Goal: Task Accomplishment & Management: Manage account settings

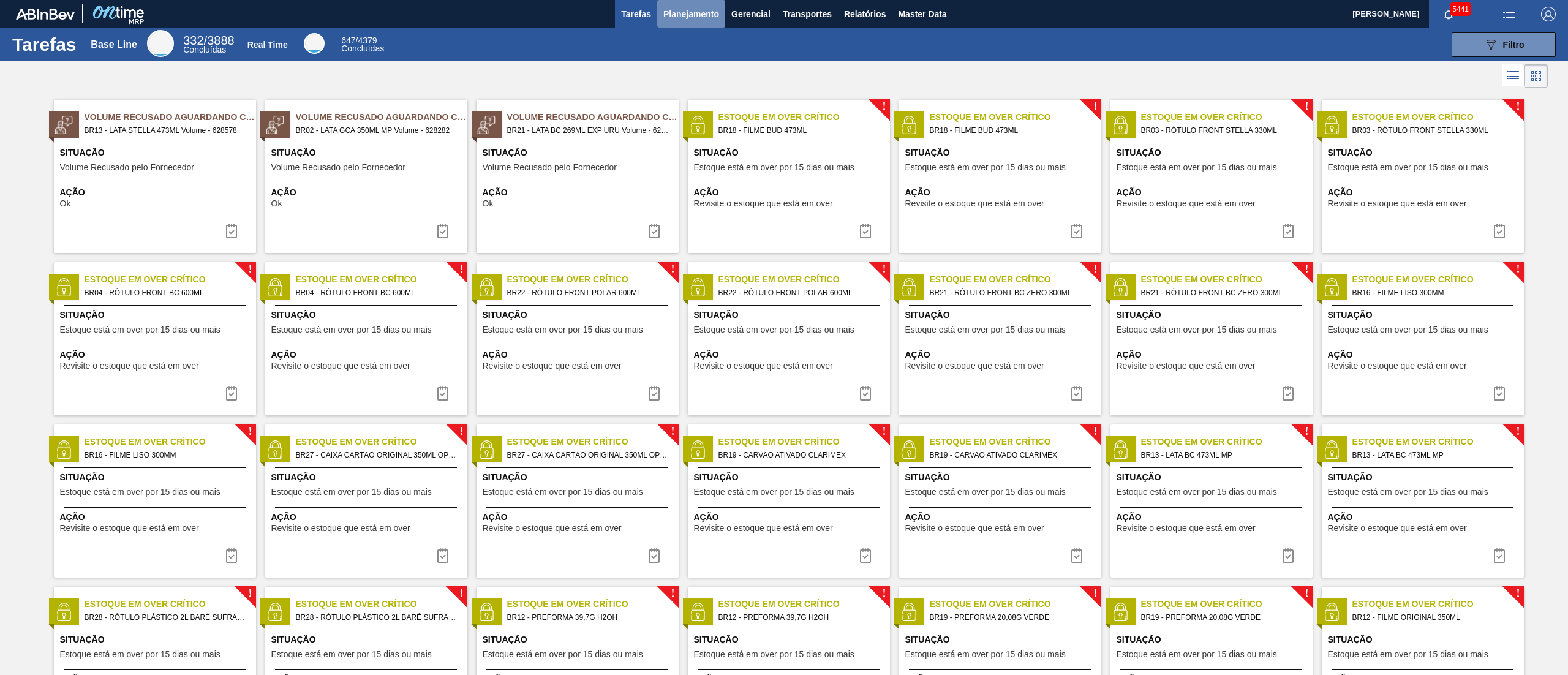
click at [698, 14] on span "Planejamento" at bounding box center [691, 14] width 56 height 15
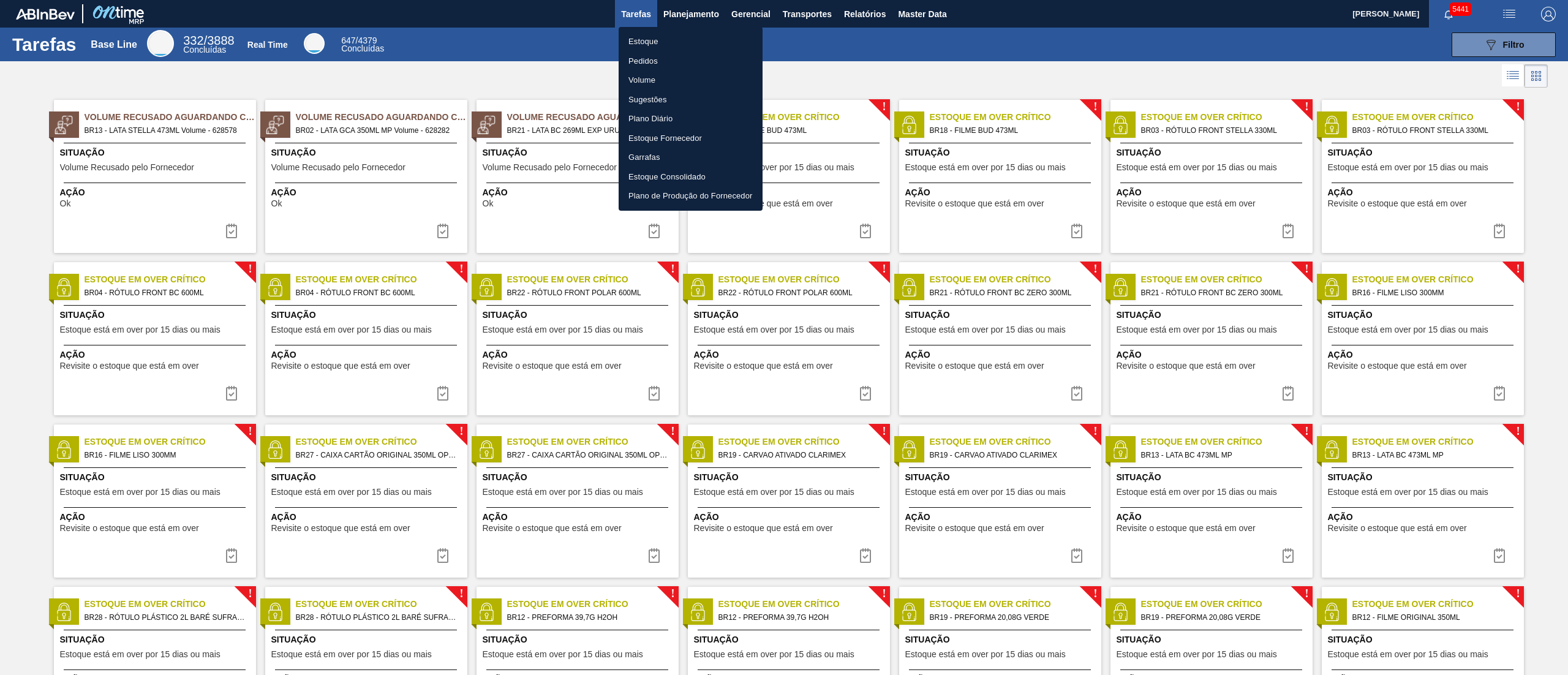
click at [670, 38] on li "Estoque" at bounding box center [691, 41] width 144 height 19
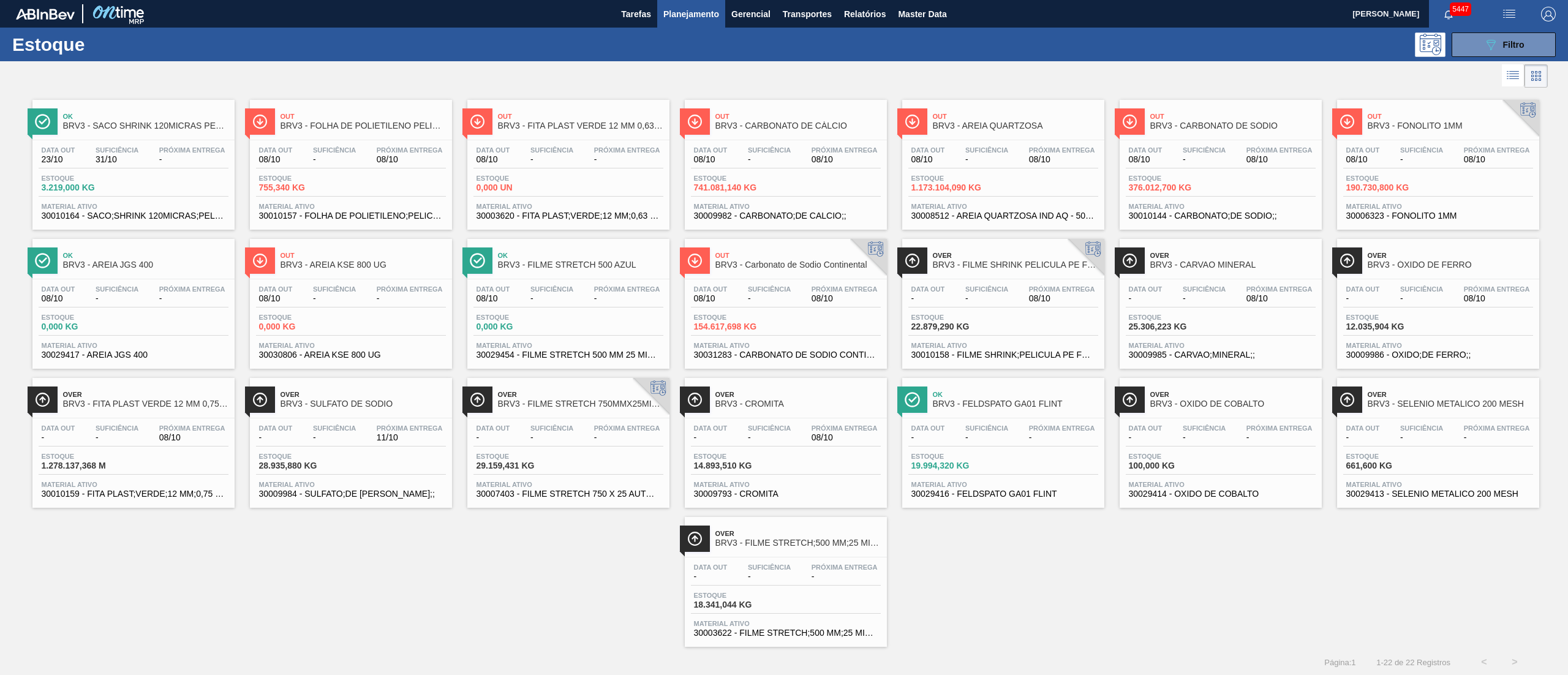
click at [1007, 151] on span "Suficiência" at bounding box center [987, 150] width 43 height 7
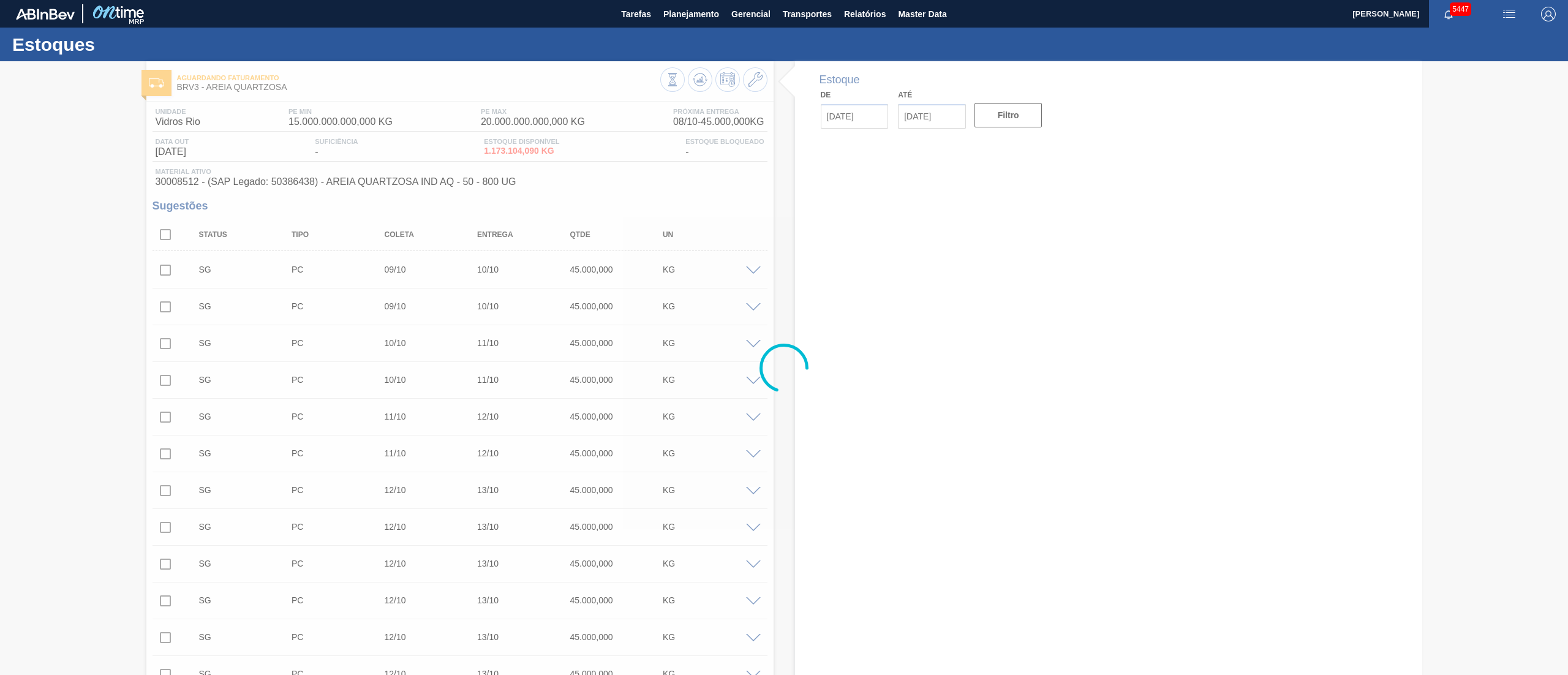
type input "[DATE]"
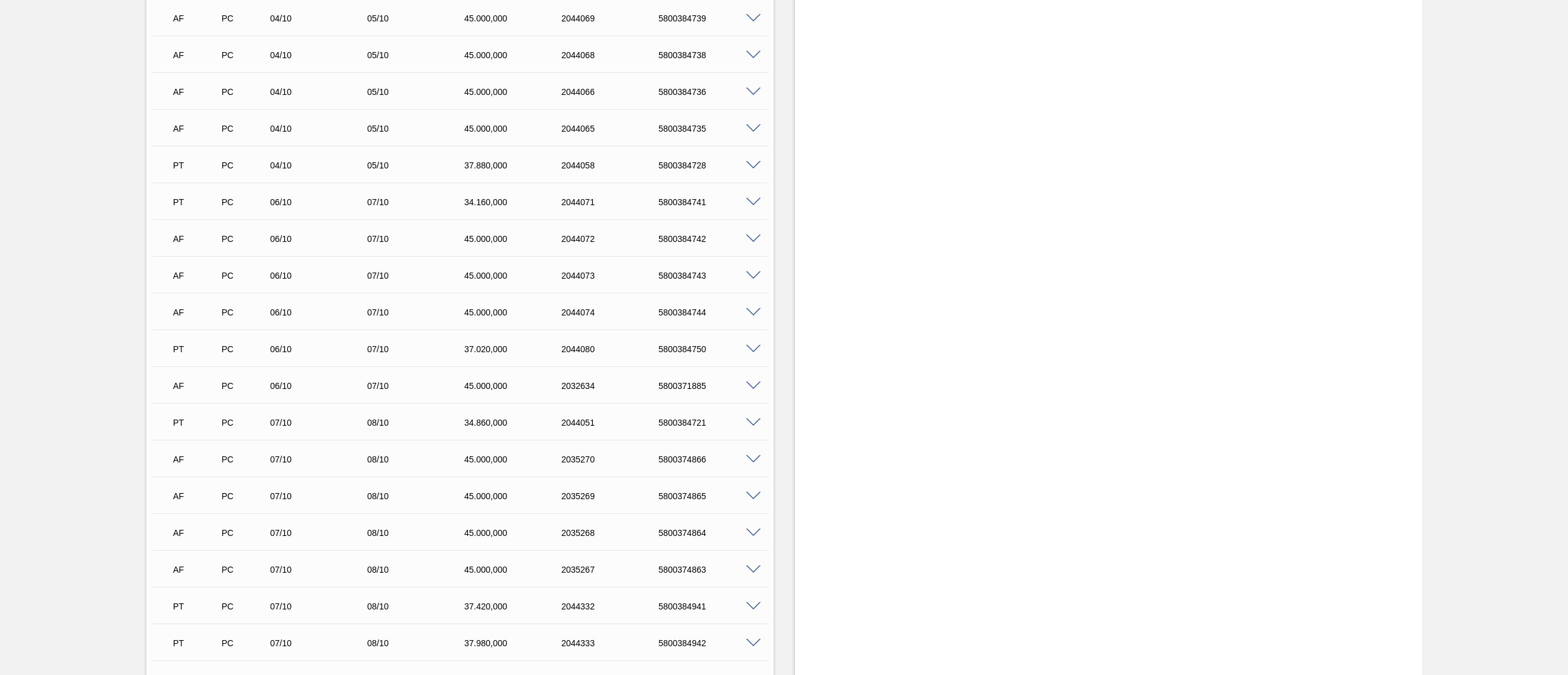
scroll to position [12569, 0]
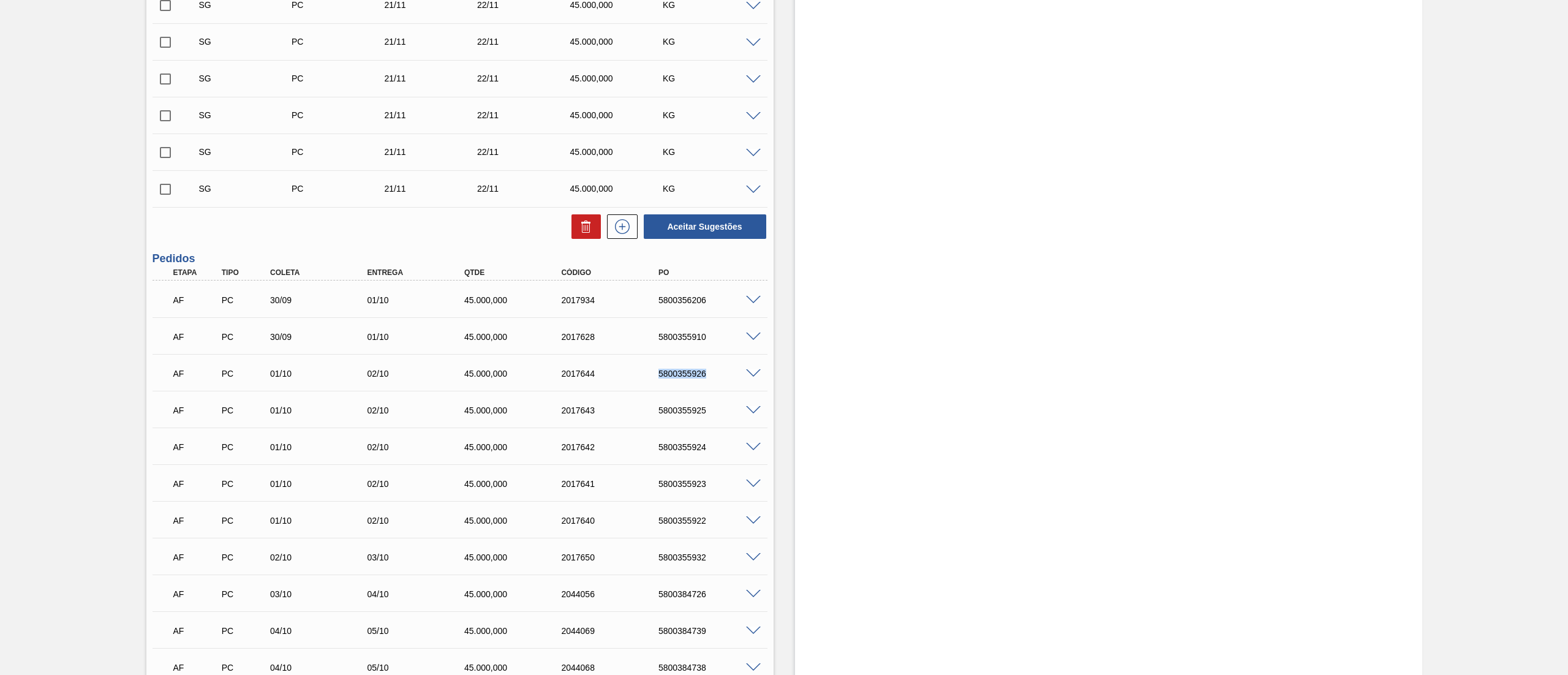
click at [719, 379] on div "AF PC 01/10 02/10 45.000,000 2017644 5800355926" at bounding box center [456, 372] width 582 height 25
drag, startPoint x: 677, startPoint y: 413, endPoint x: 713, endPoint y: 412, distance: 36.0
click at [713, 412] on div "5800355925" at bounding box center [699, 410] width 97 height 10
click at [668, 452] on div "AF PC 01/10 02/10 45.000,000 2017642 5800355924" at bounding box center [456, 445] width 582 height 25
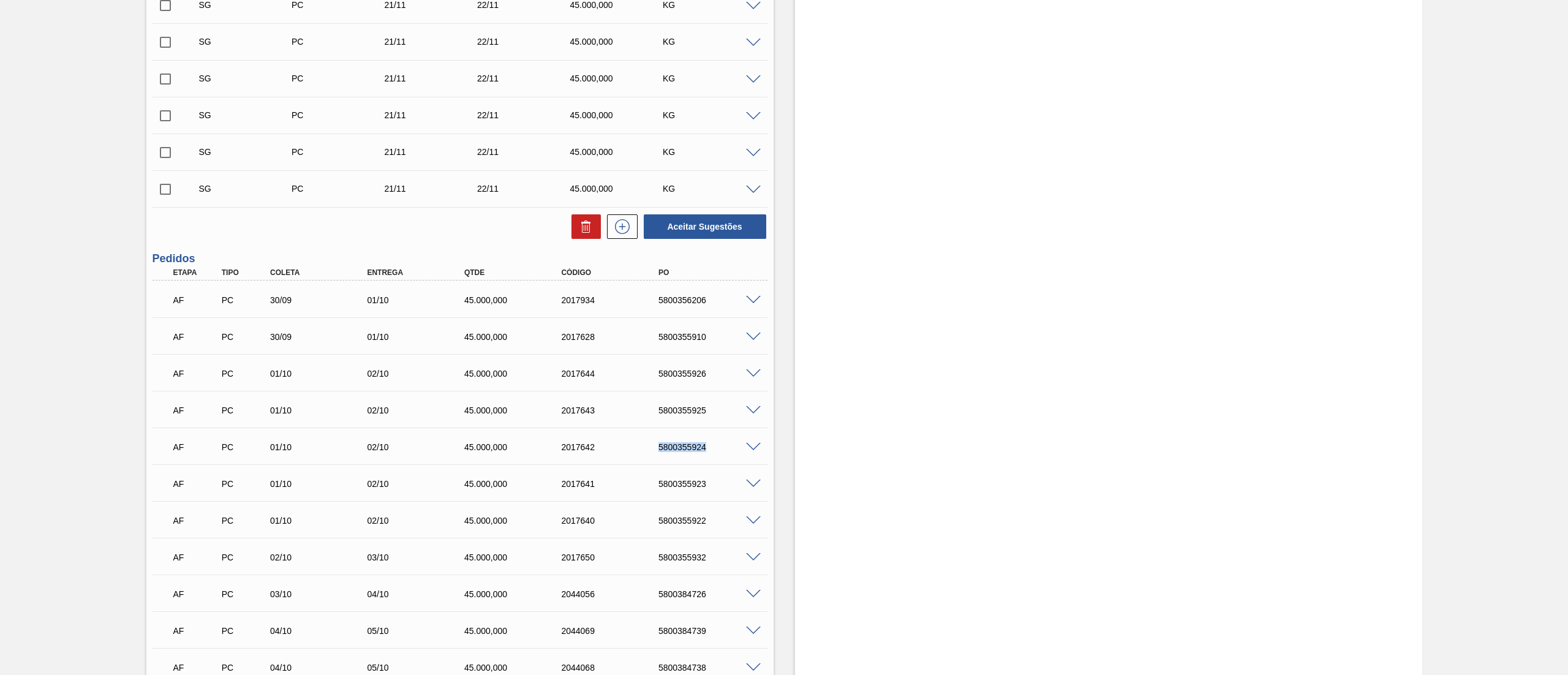
click at [669, 452] on div "AF PC 01/10 02/10 45.000,000 2017642 5800355924" at bounding box center [456, 445] width 582 height 25
click at [668, 443] on div "5800355924" at bounding box center [710, 447] width 110 height 10
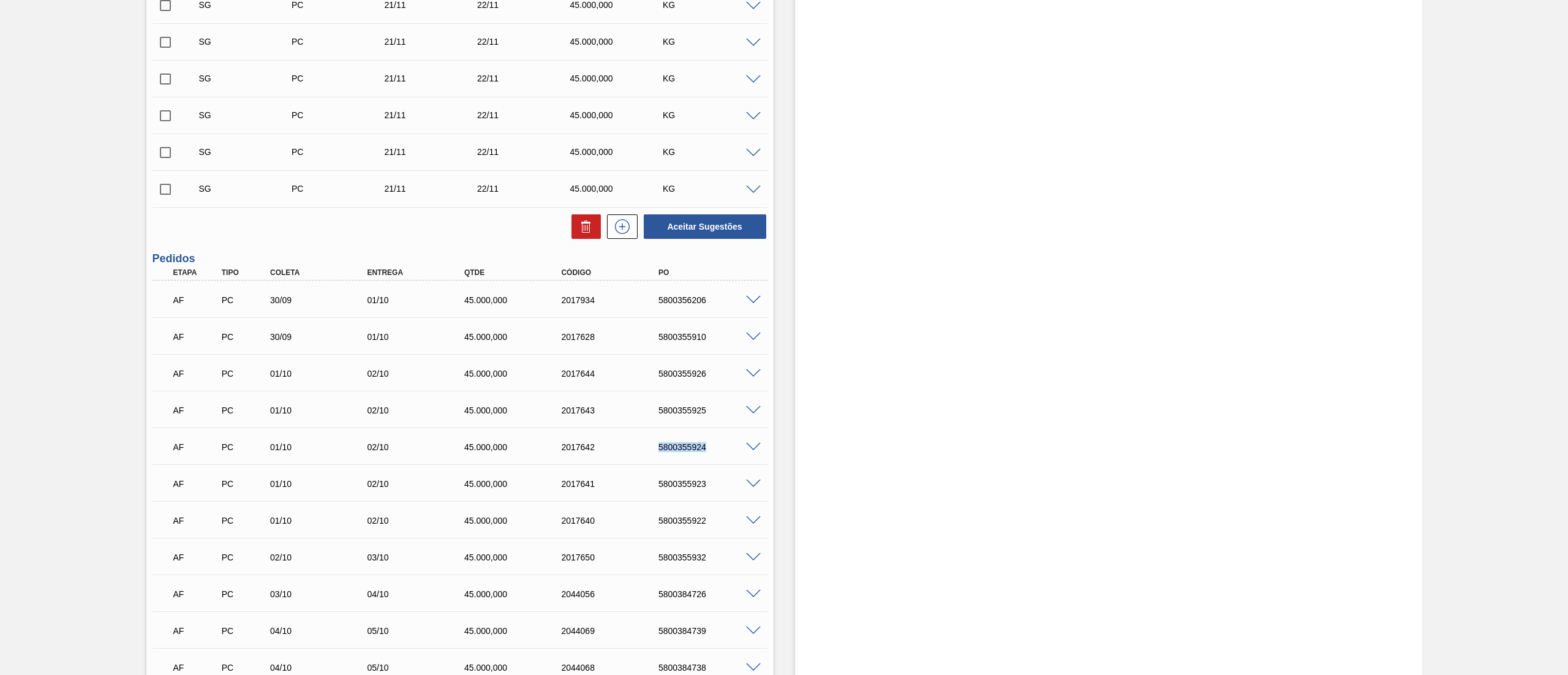
copy div "5800355924"
click at [680, 475] on div "AF PC 01/10 02/10 45.000,000 2017641 5800355923" at bounding box center [456, 482] width 582 height 25
click at [685, 490] on div "AF PC 01/10 02/10 45.000,000 2017641 5800355923" at bounding box center [456, 482] width 582 height 25
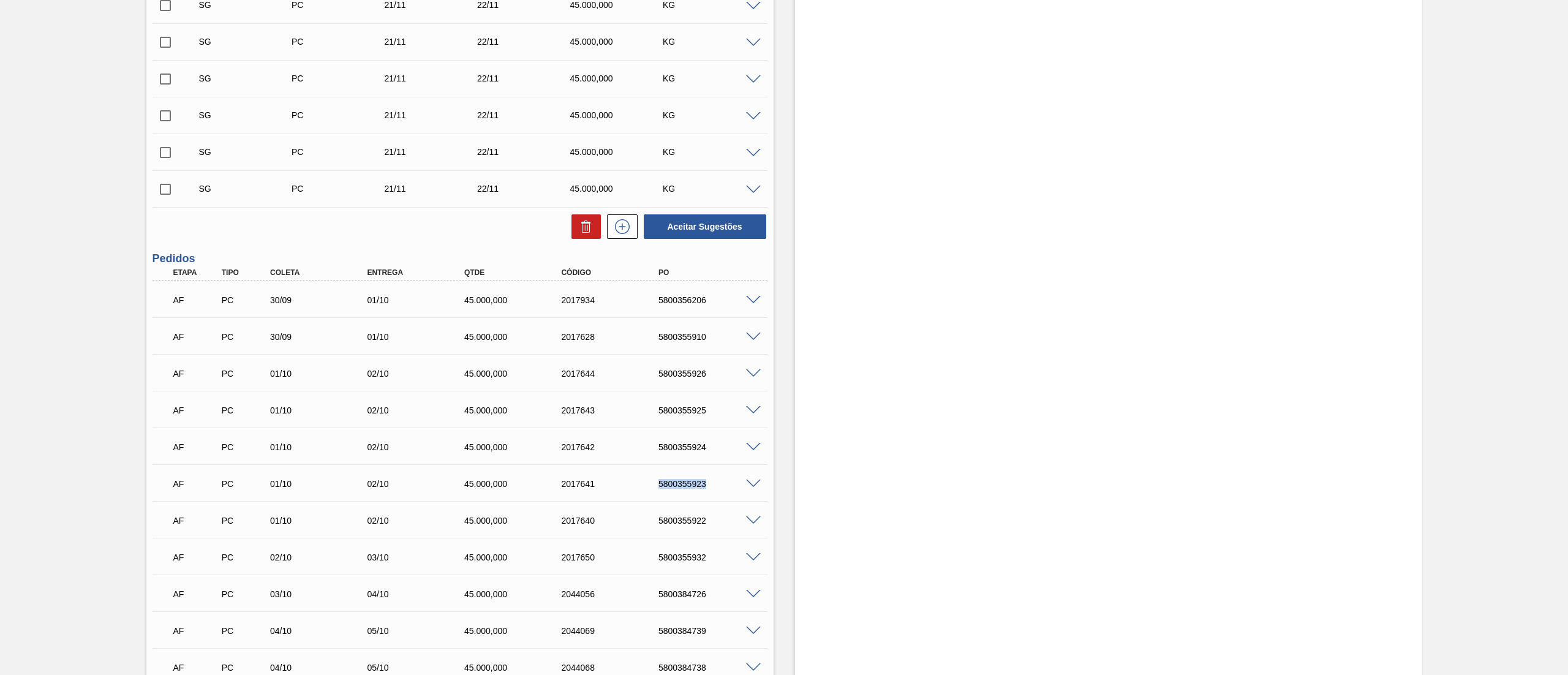
copy div "5800355923"
drag, startPoint x: 643, startPoint y: 524, endPoint x: 708, endPoint y: 516, distance: 65.5
click at [708, 516] on div "AF PC 01/10 02/10 45.000,000 2017640 5800355922" at bounding box center [456, 519] width 582 height 25
copy div "5800355922"
drag, startPoint x: 645, startPoint y: 552, endPoint x: 709, endPoint y: 565, distance: 65.3
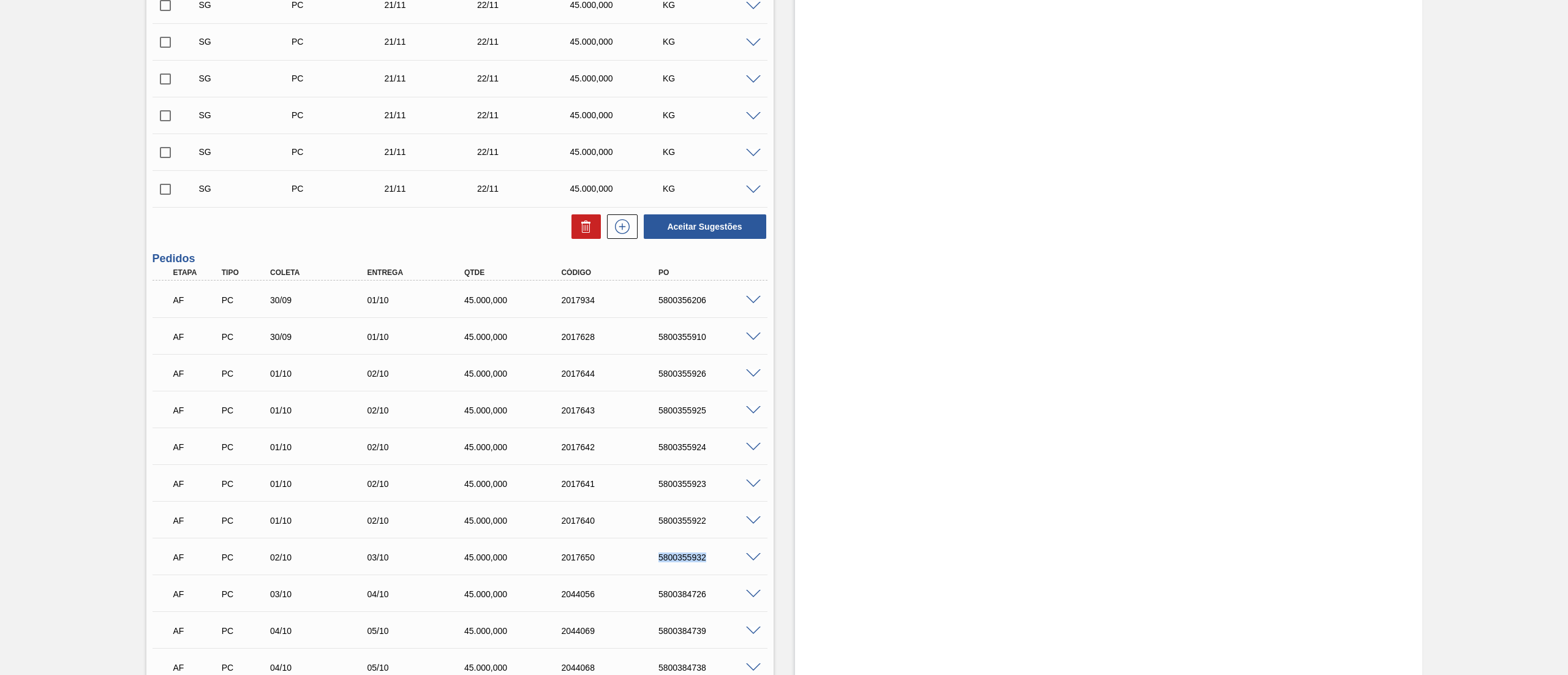
click at [709, 565] on div "AF PC 02/10 03/10 45.000,000 2017650 5800355932" at bounding box center [456, 556] width 582 height 25
copy div "5800355932"
drag, startPoint x: 657, startPoint y: 598, endPoint x: 716, endPoint y: 597, distance: 59.0
click at [716, 597] on div "5800384726" at bounding box center [710, 594] width 110 height 10
copy div "5800384726"
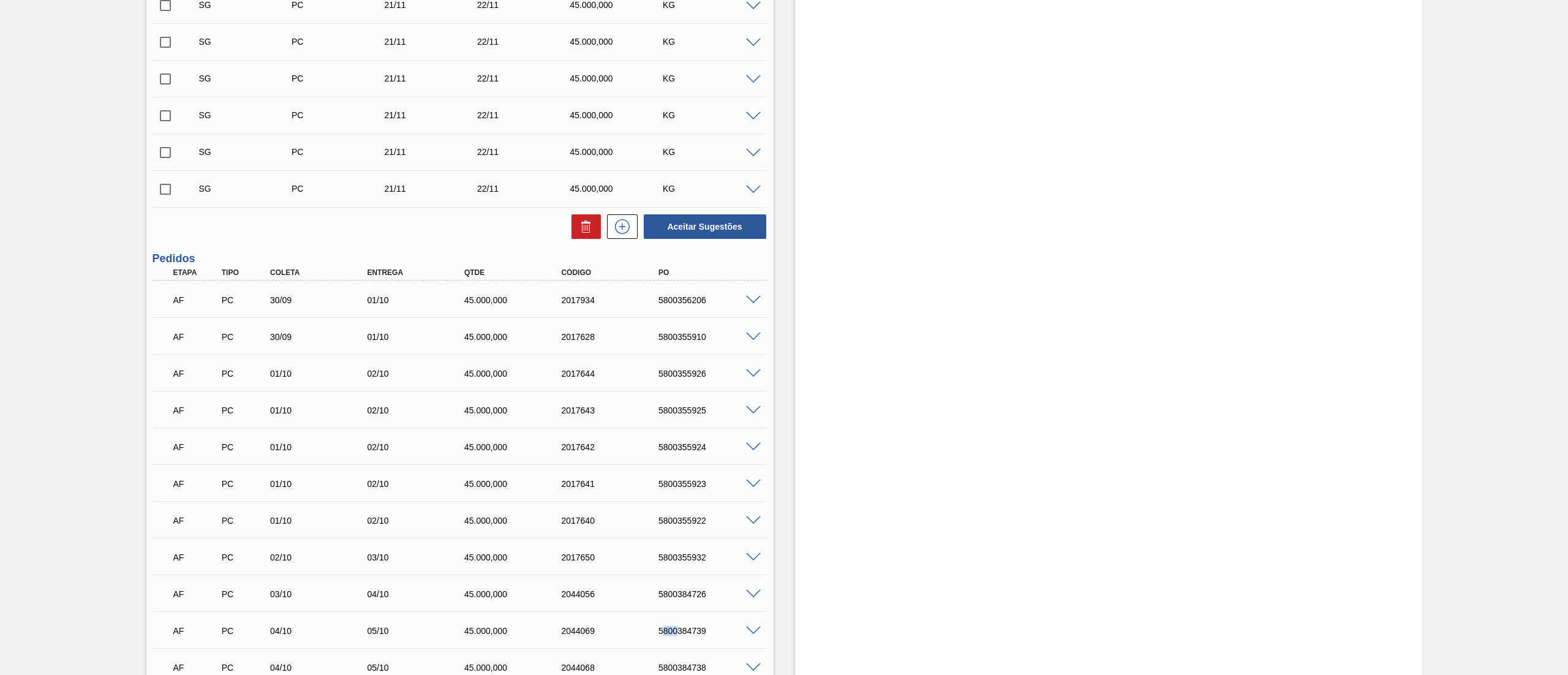
drag, startPoint x: 677, startPoint y: 637, endPoint x: 701, endPoint y: 632, distance: 24.5
click at [701, 632] on div "AF PC 04/10 05/10 45.000,000 2044069 5800384739" at bounding box center [456, 628] width 582 height 25
click at [708, 632] on div "5800384739" at bounding box center [710, 630] width 110 height 10
copy div "5800384739"
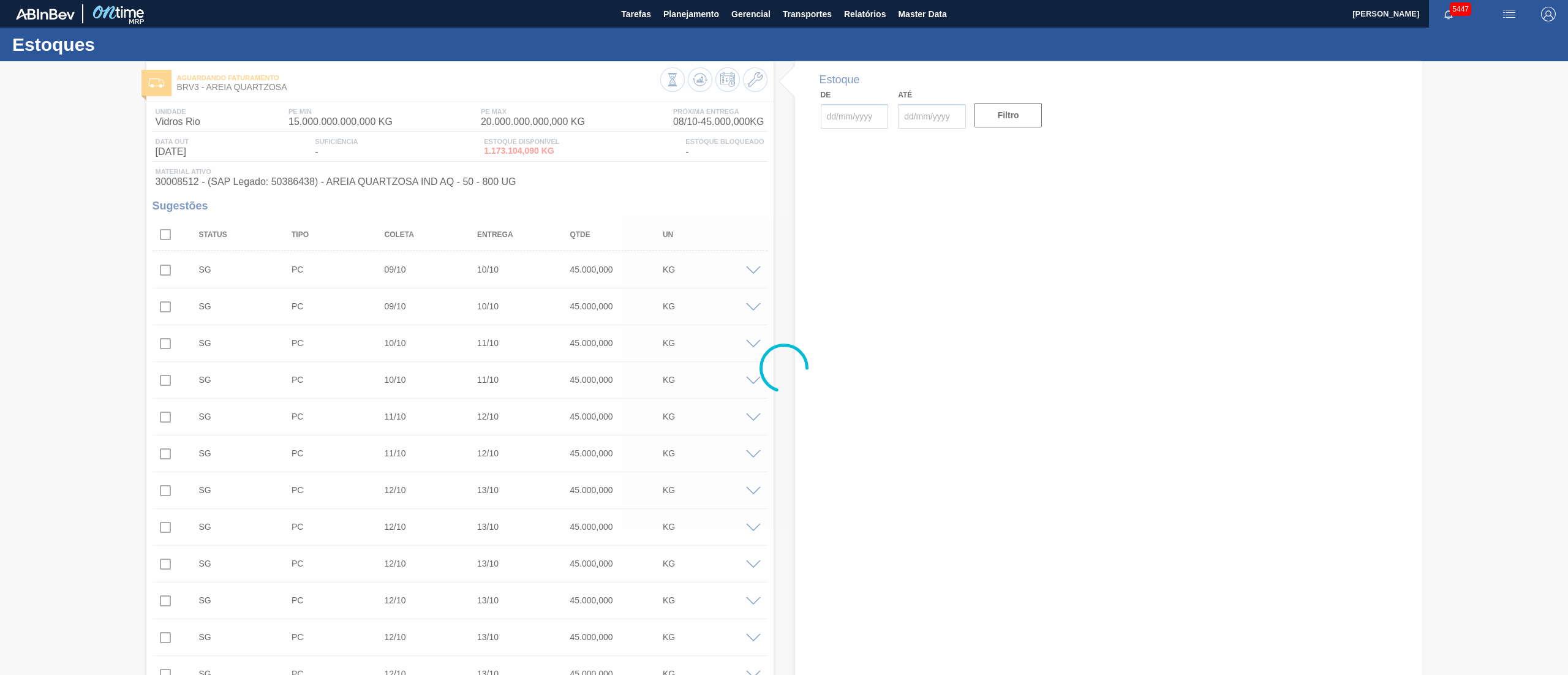
click at [222, 185] on div at bounding box center [784, 368] width 1568 height 613
type input "[DATE]"
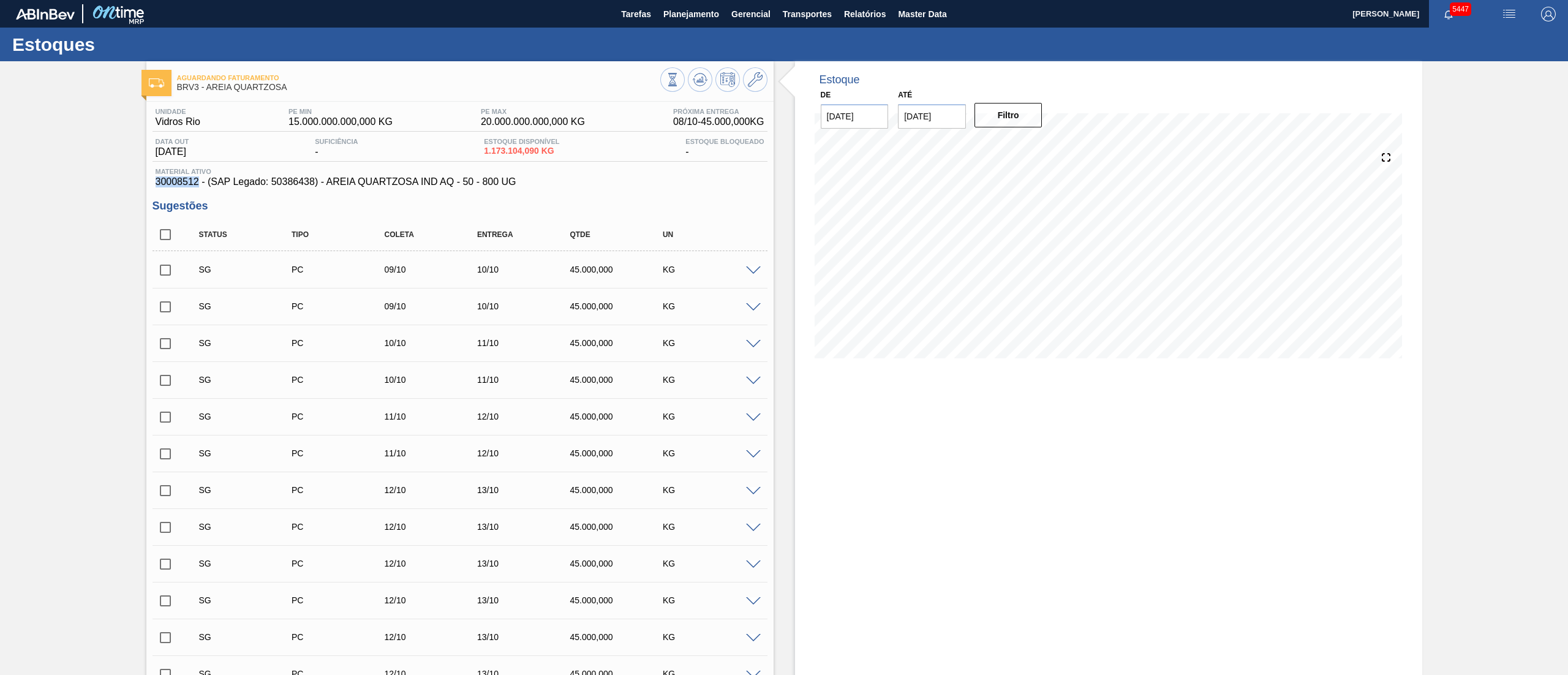
drag, startPoint x: 144, startPoint y: 185, endPoint x: 197, endPoint y: 179, distance: 53.3
copy span "30008512"
drag, startPoint x: 329, startPoint y: 185, endPoint x: 530, endPoint y: 186, distance: 201.0
click at [530, 186] on span "30008512 - (SAP Legado: 50386438) - AREIA QUARTZOSA IND AQ - 50 - 800 UG" at bounding box center [459, 182] width 609 height 11
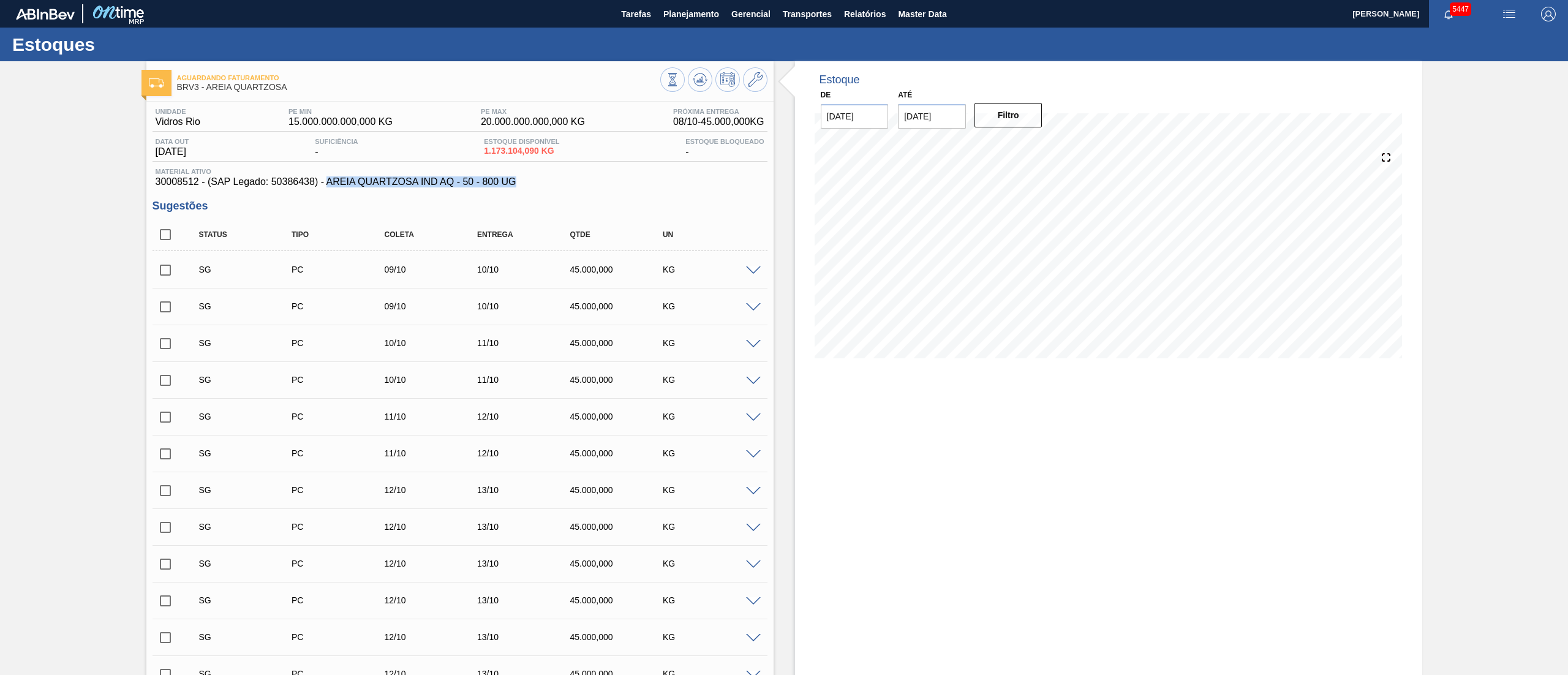
copy span "AREIA QUARTZOSA IND AQ - 50 - 800 UG"
click at [758, 83] on icon at bounding box center [755, 79] width 15 height 15
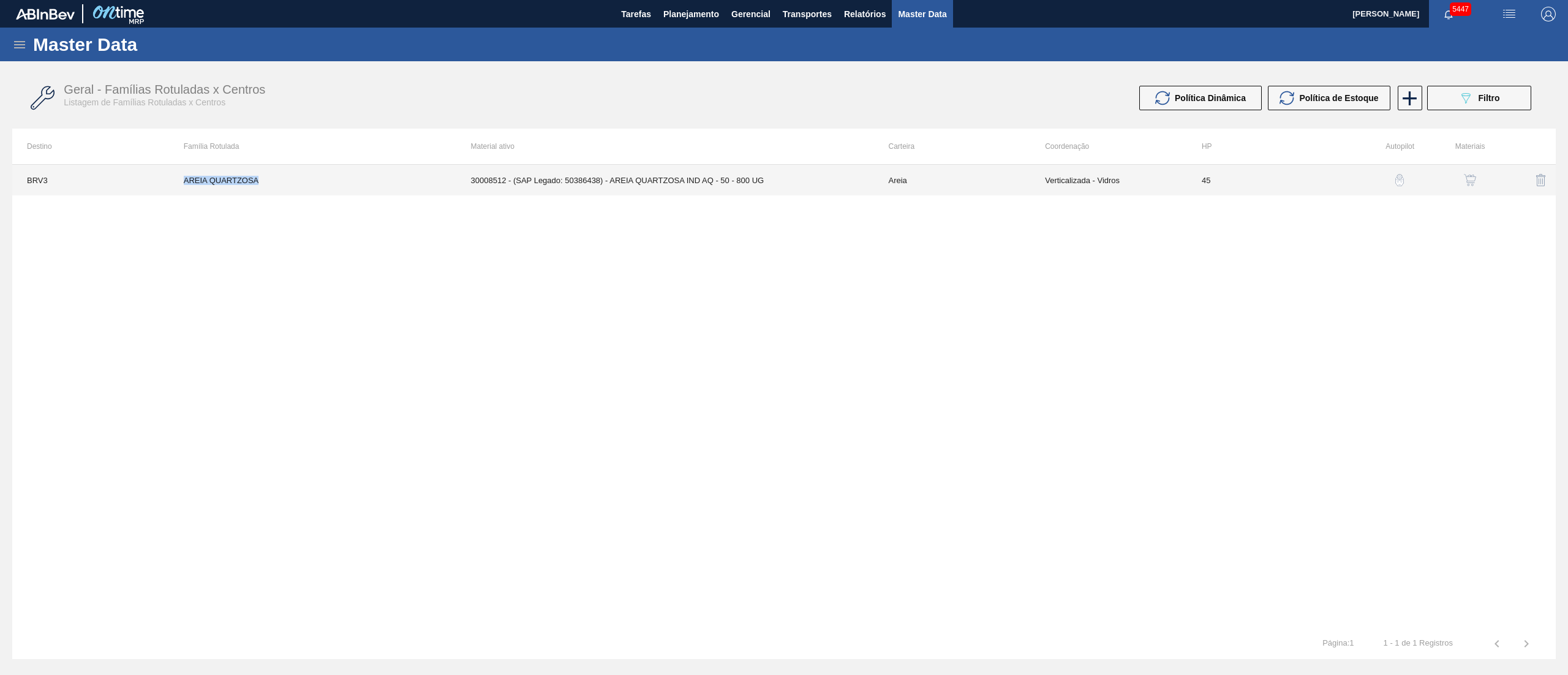
drag, startPoint x: 169, startPoint y: 185, endPoint x: 307, endPoint y: 185, distance: 138.0
click at [307, 185] on td "AREIA QUARTZOSA" at bounding box center [312, 181] width 287 height 31
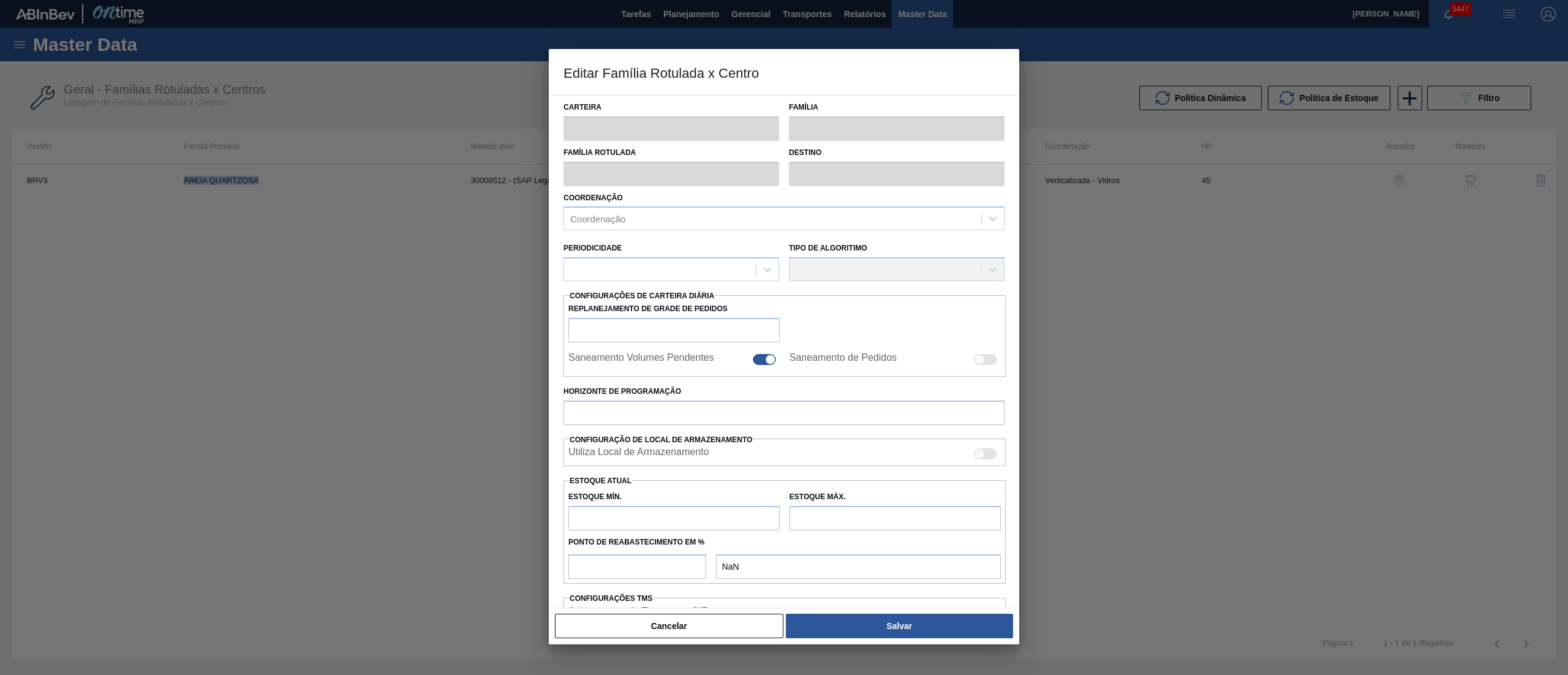
copy td "AREIA QUARTZOSA"
type input "Areia"
type input "AREIA QUARTZOSA"
type input "BRV3 - Vidros Rio"
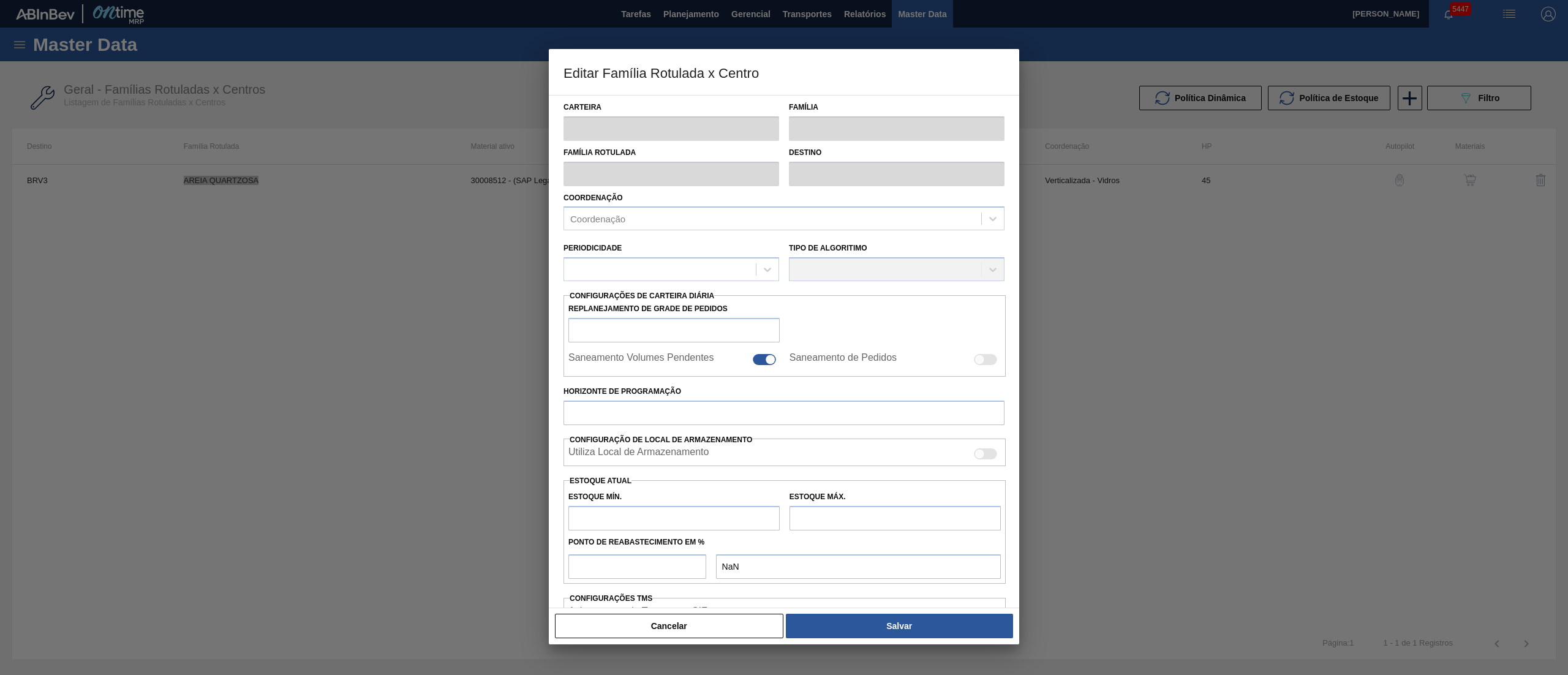
type input "45"
type input "15.000.000.000"
type input "20.000.000.000"
type input "90"
type input "[PHONE_NUMBER],000"
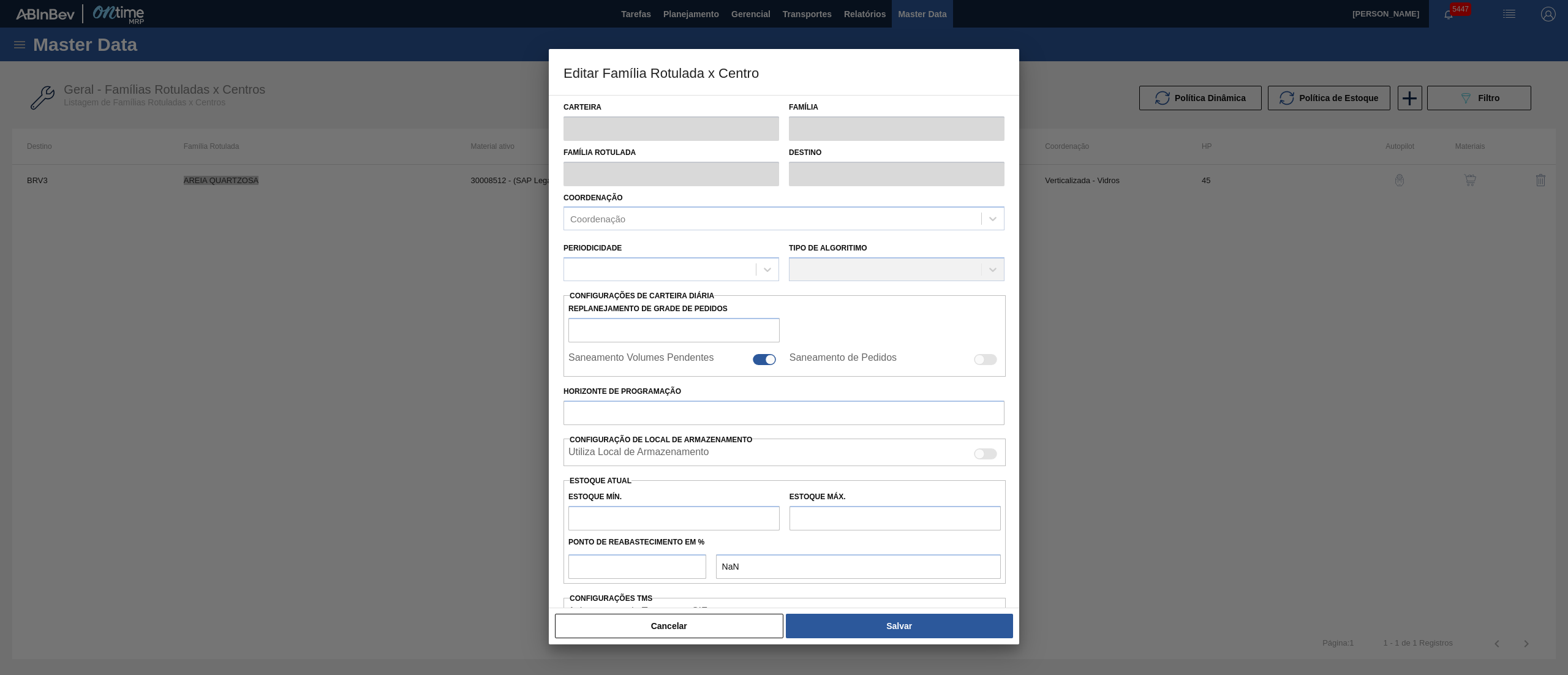
checkbox input "true"
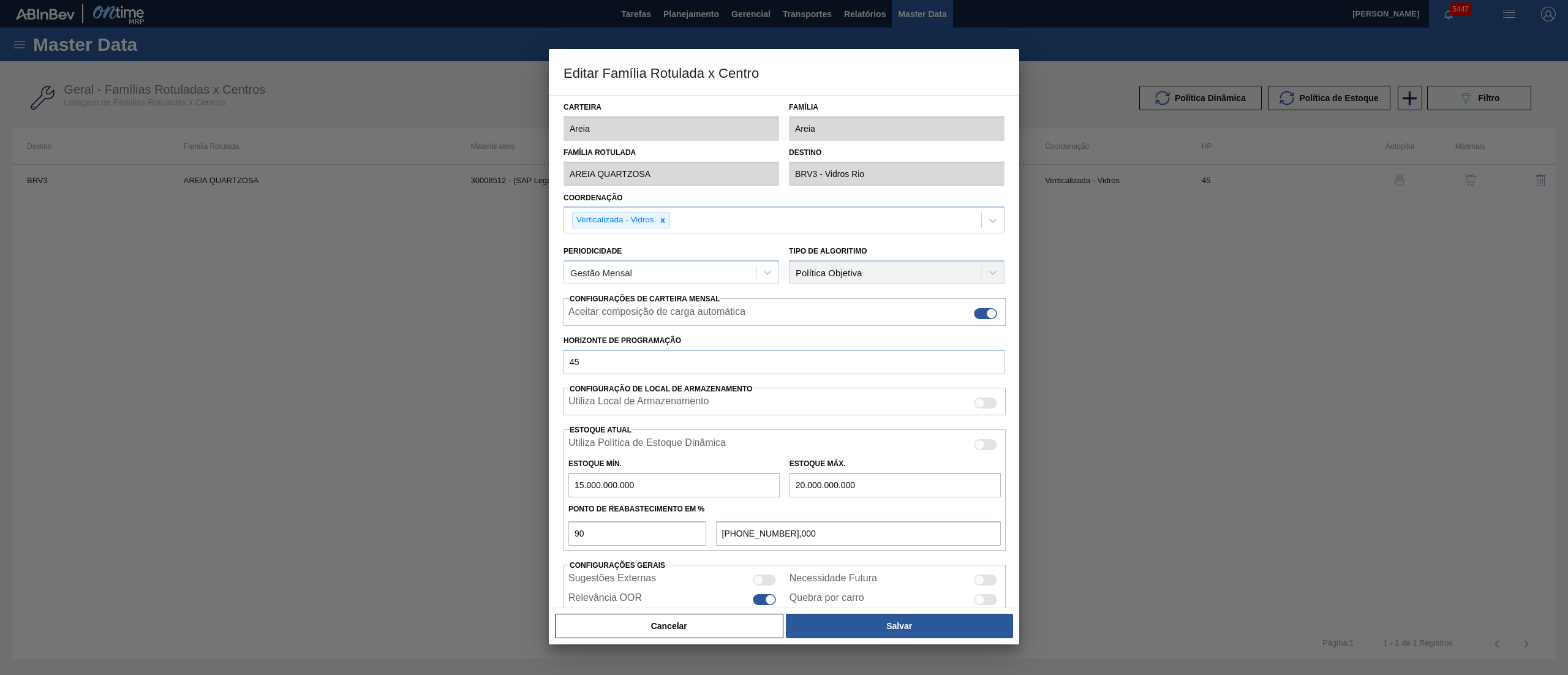
click at [466, 178] on div "Editar Família Rotulada x Centro Carteira Areia Família Areia Família Rotulada …" at bounding box center [784, 338] width 1568 height 675
